Goal: Task Accomplishment & Management: Manage account settings

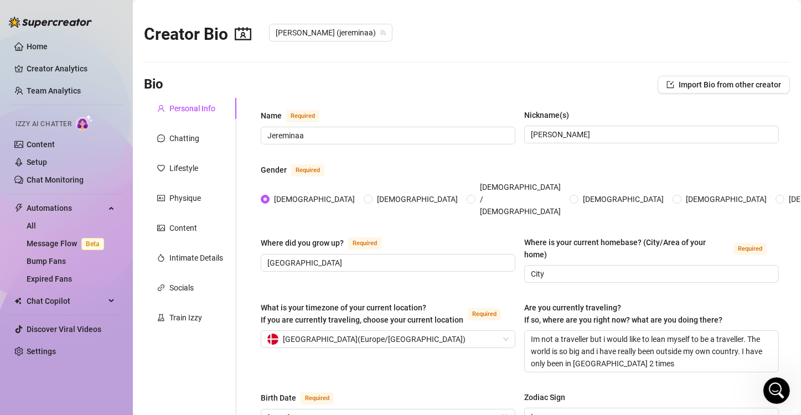
scroll to position [2, 0]
click at [33, 47] on link "Home" at bounding box center [37, 46] width 21 height 9
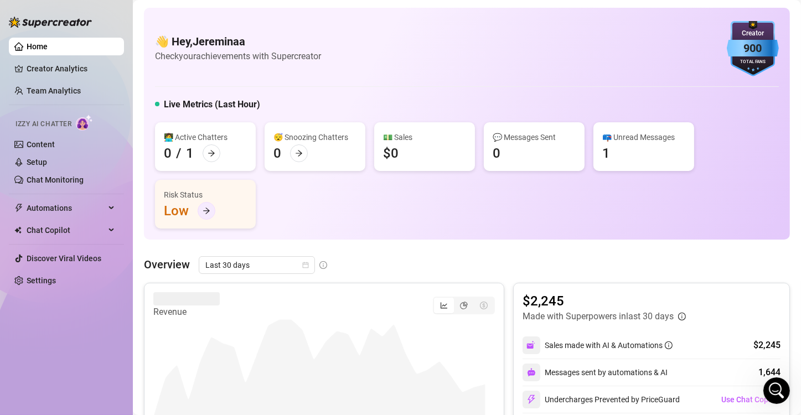
click at [203, 208] on icon "arrow-right" at bounding box center [207, 211] width 8 height 8
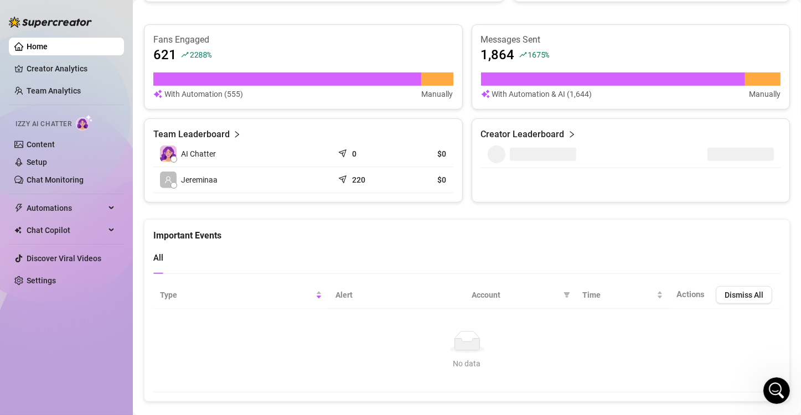
scroll to position [465, 0]
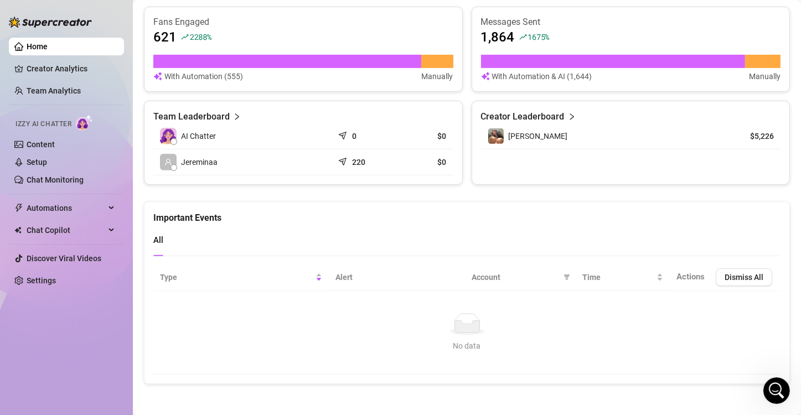
click at [233, 113] on icon "right" at bounding box center [237, 117] width 8 height 8
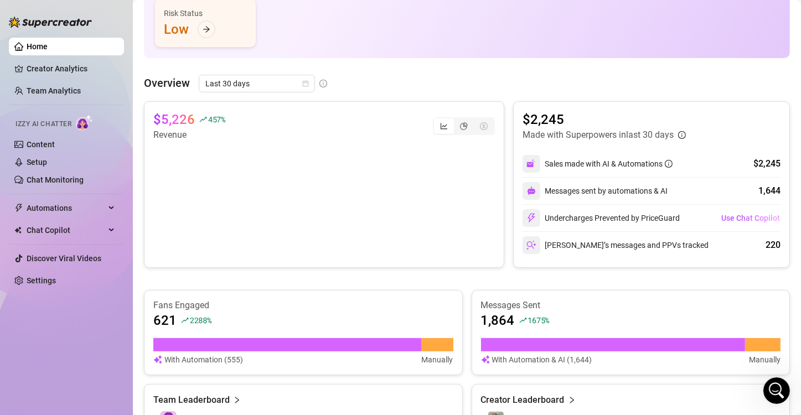
scroll to position [204, 0]
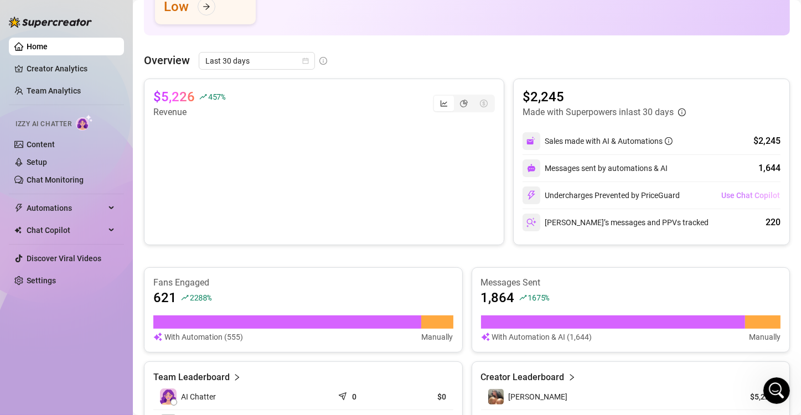
click at [745, 194] on span "Use Chat Copilot" at bounding box center [750, 195] width 59 height 9
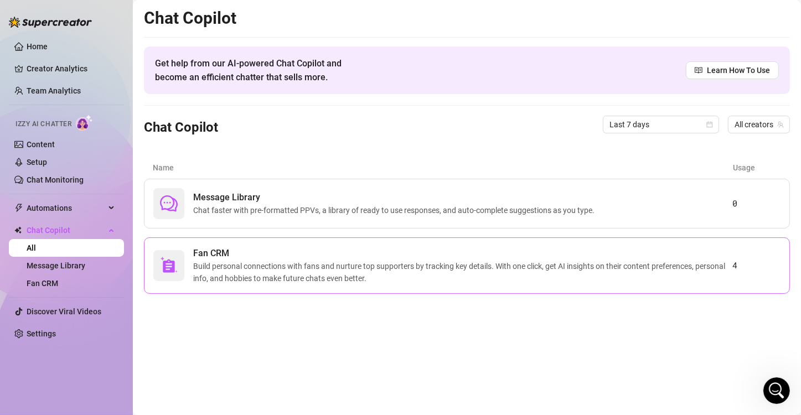
click at [662, 270] on span "Build personal connections with fans and nurture top supporters by tracking key…" at bounding box center [462, 272] width 539 height 24
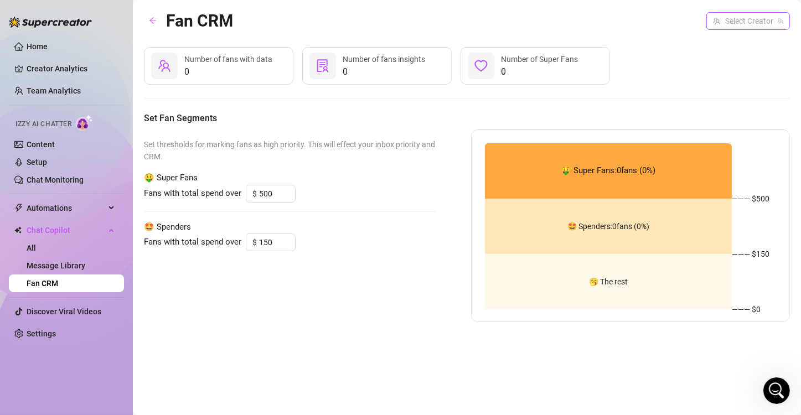
click at [749, 21] on input "search" at bounding box center [743, 21] width 60 height 17
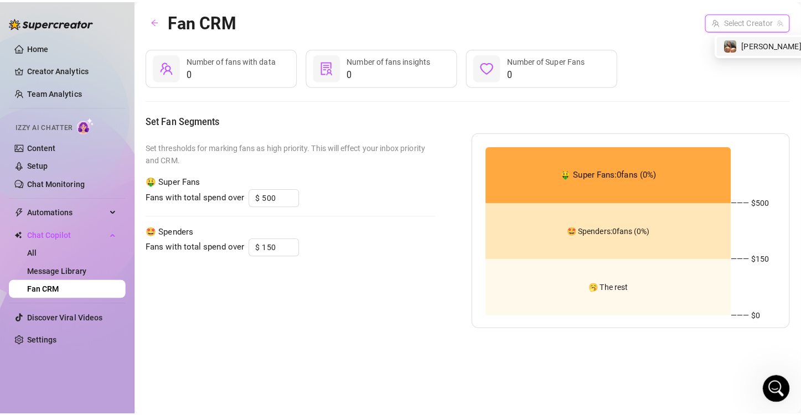
scroll to position [1517, 0]
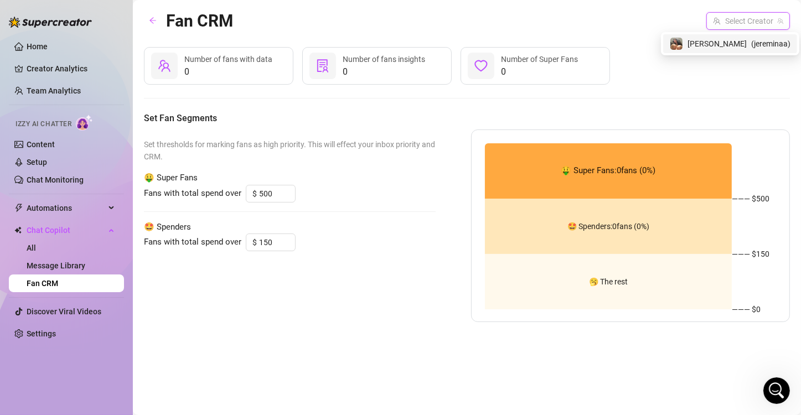
click at [751, 43] on span "( jereminaa )" at bounding box center [770, 44] width 39 height 12
type input "200"
type input "100"
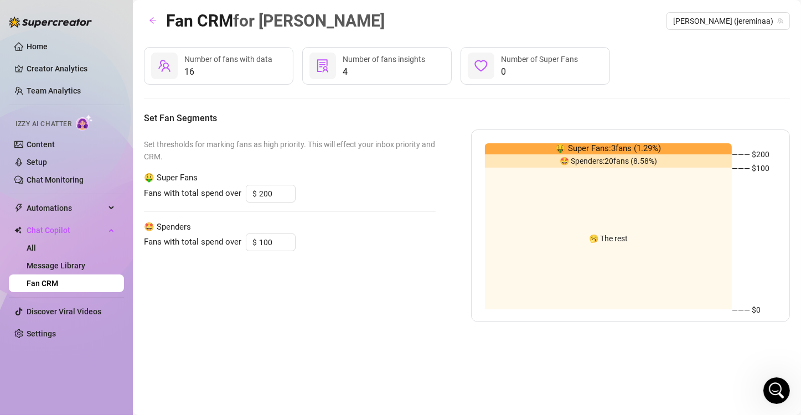
click at [652, 150] on span "🤑 Super Fans: 3 fans ( 1.29 %)" at bounding box center [608, 148] width 106 height 13
click at [604, 152] on span "🤑 Super Fans: 3 fans ( 1.29 %)" at bounding box center [608, 148] width 106 height 13
click at [101, 205] on span "Automations" at bounding box center [66, 208] width 79 height 18
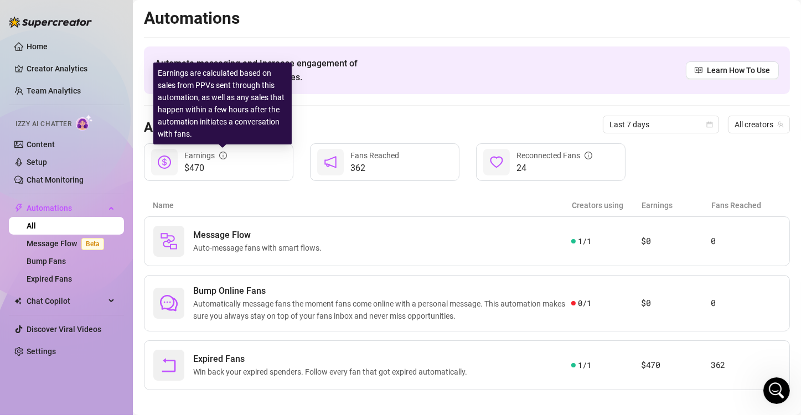
click at [224, 156] on icon "info-circle" at bounding box center [223, 156] width 8 height 8
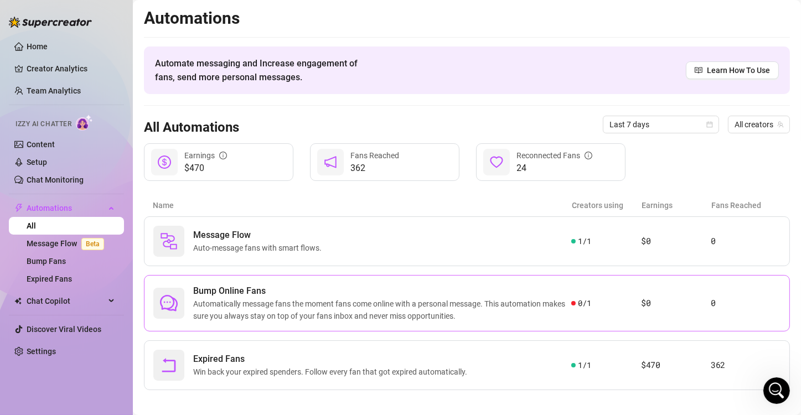
click at [591, 306] on div "0 / 1" at bounding box center [606, 303] width 70 height 12
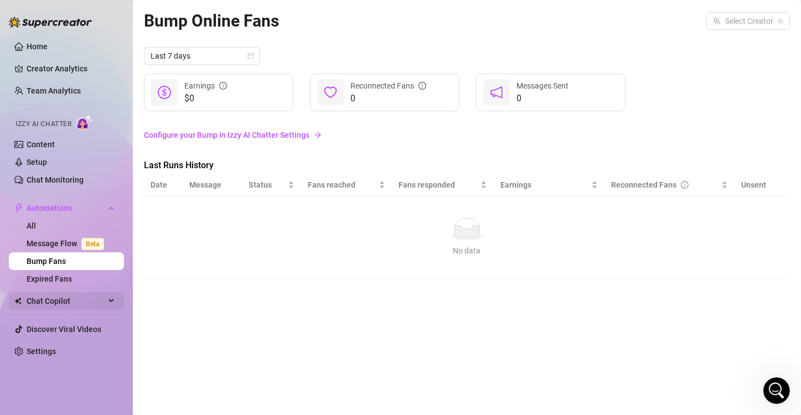
click at [68, 302] on span "Chat Copilot" at bounding box center [66, 301] width 79 height 18
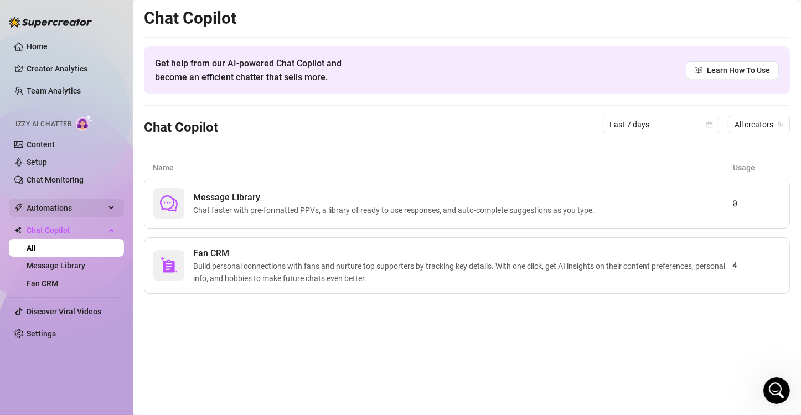
click at [70, 202] on span "Automations" at bounding box center [66, 208] width 79 height 18
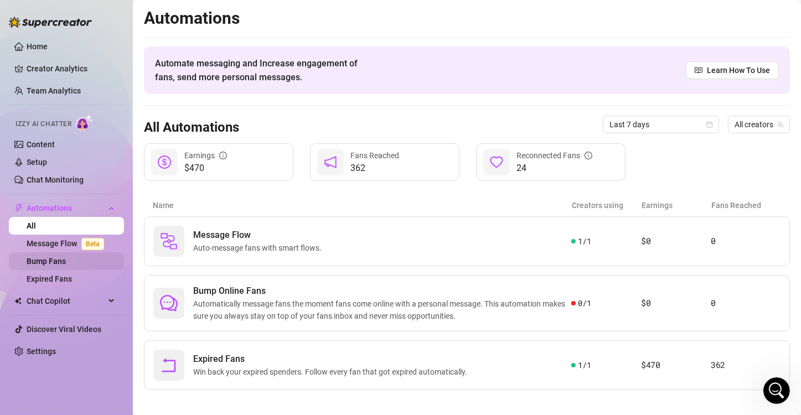
click at [60, 263] on link "Bump Fans" at bounding box center [46, 261] width 39 height 9
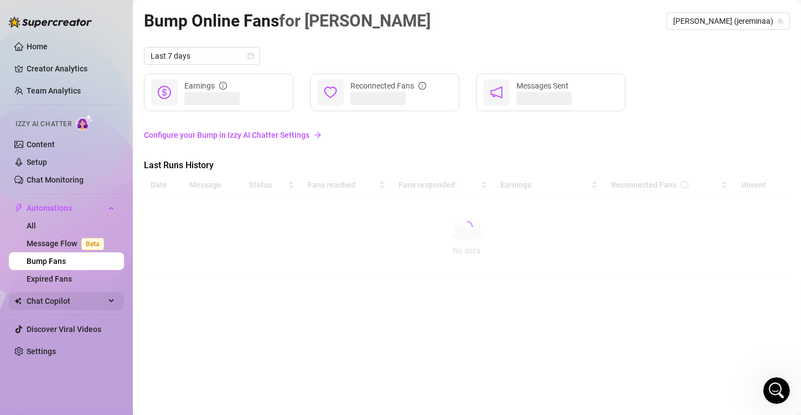
click at [100, 298] on span "Chat Copilot" at bounding box center [66, 301] width 79 height 18
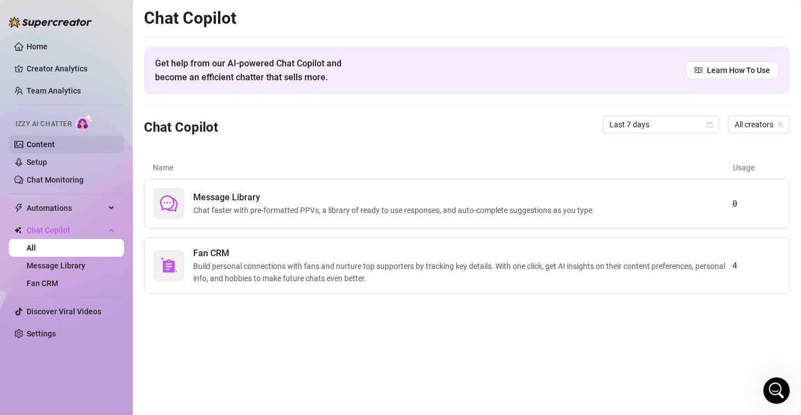
click at [55, 146] on link "Content" at bounding box center [41, 144] width 28 height 9
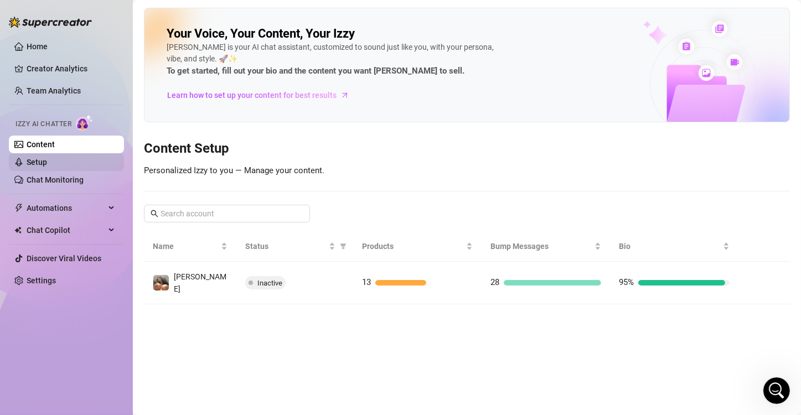
click at [47, 166] on link "Setup" at bounding box center [37, 162] width 20 height 9
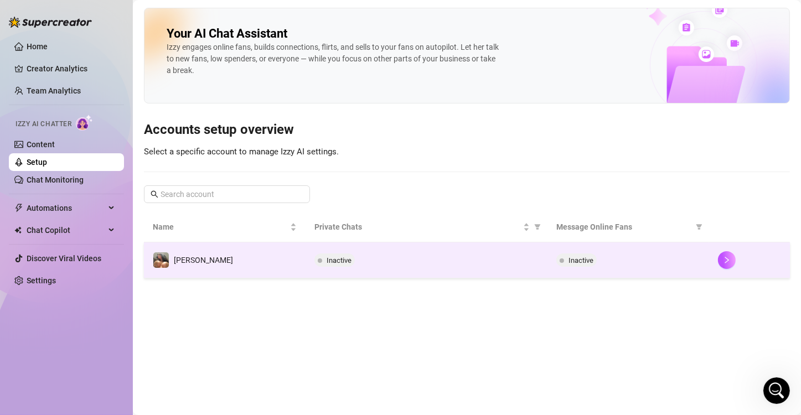
click at [653, 261] on div "Inactive" at bounding box center [628, 260] width 144 height 13
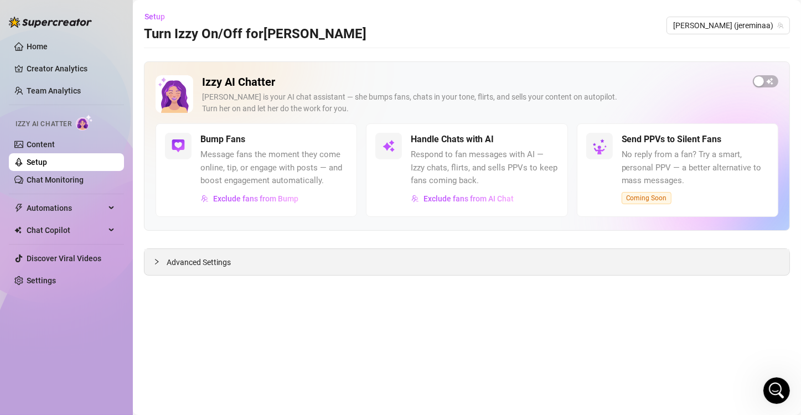
click at [210, 249] on div "Advanced Settings" at bounding box center [466, 262] width 645 height 26
click at [218, 260] on span "Advanced Settings" at bounding box center [199, 262] width 64 height 12
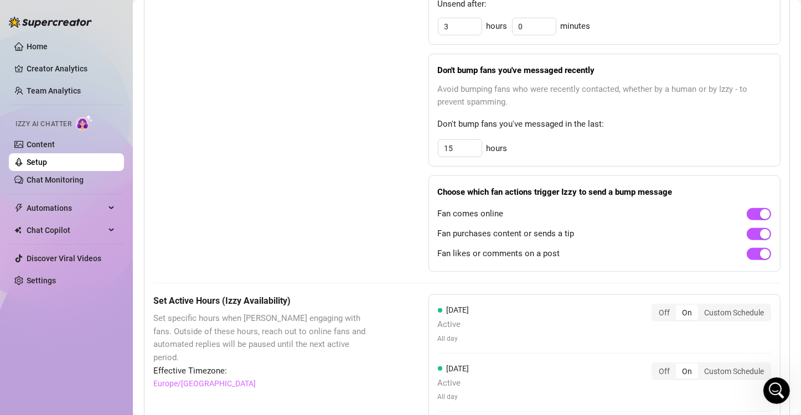
scroll to position [619, 0]
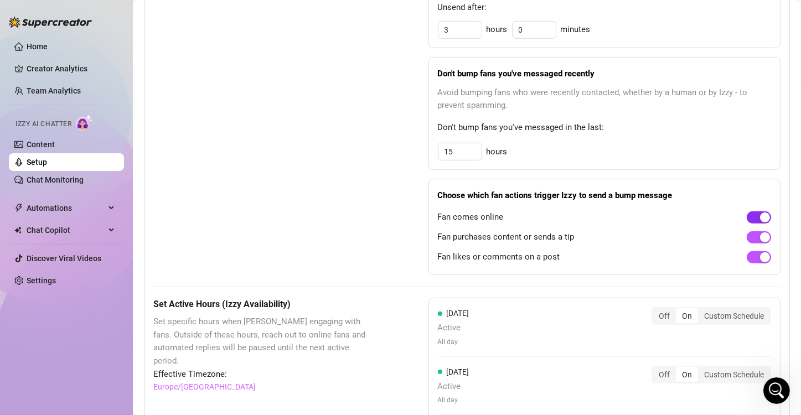
click at [760, 215] on div "button" at bounding box center [765, 218] width 10 height 10
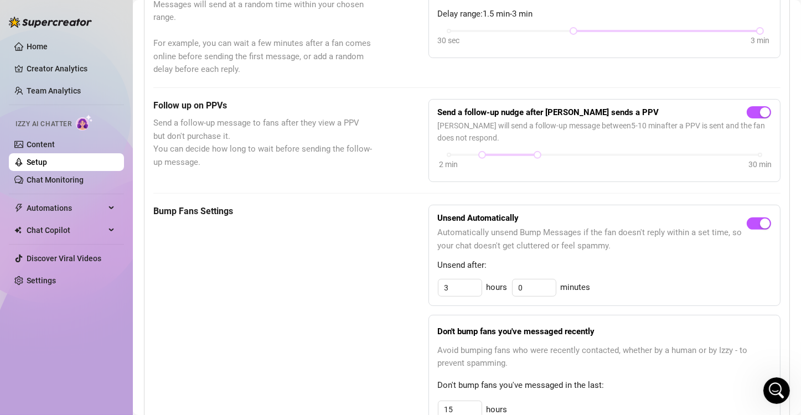
scroll to position [330, 0]
